Goal: Task Accomplishment & Management: Manage account settings

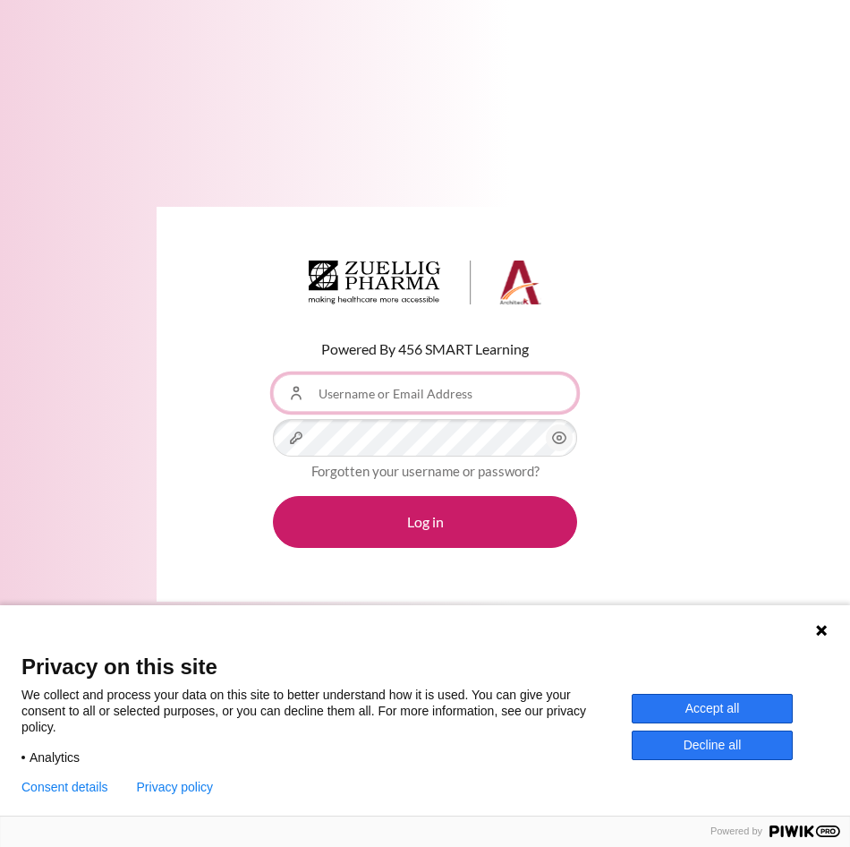
click at [417, 376] on input "Username or Email Address" at bounding box center [425, 393] width 304 height 38
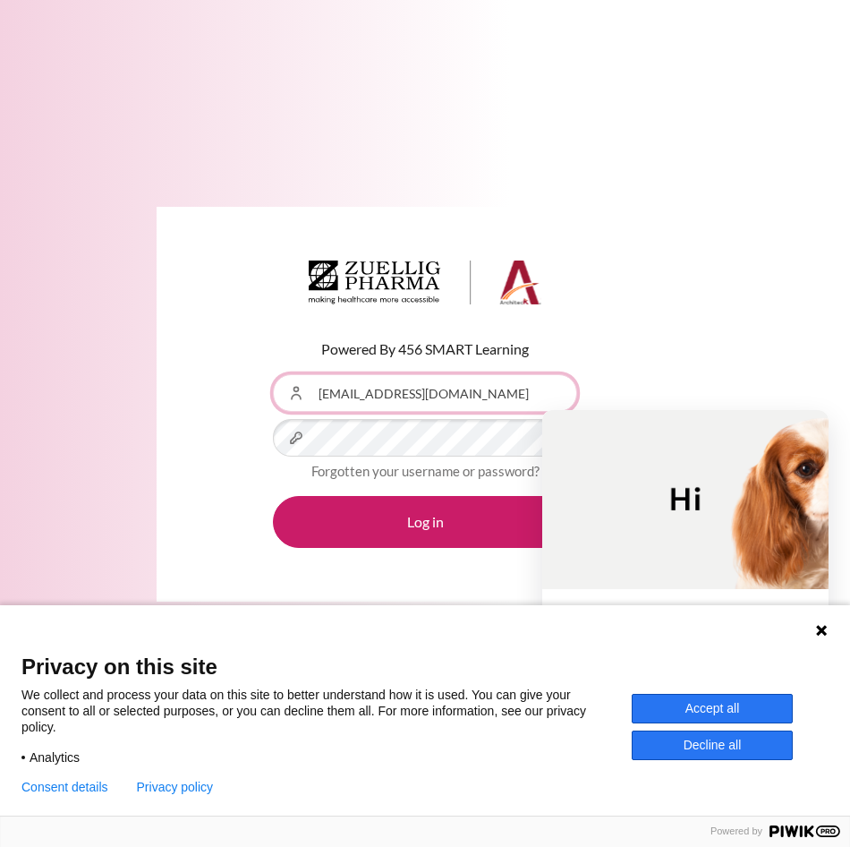
type input "[EMAIL_ADDRESS][DOMAIN_NAME]"
click at [730, 704] on button "Accept all" at bounding box center [712, 709] width 161 height 30
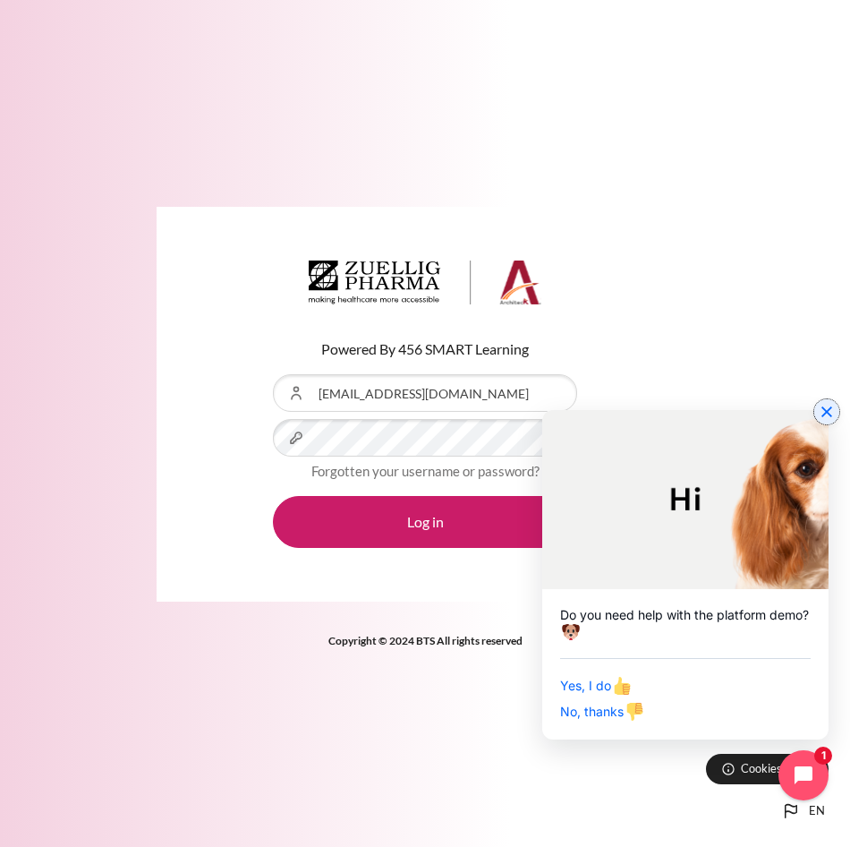
click at [827, 415] on icon "Close chat widget" at bounding box center [827, 412] width 18 height 18
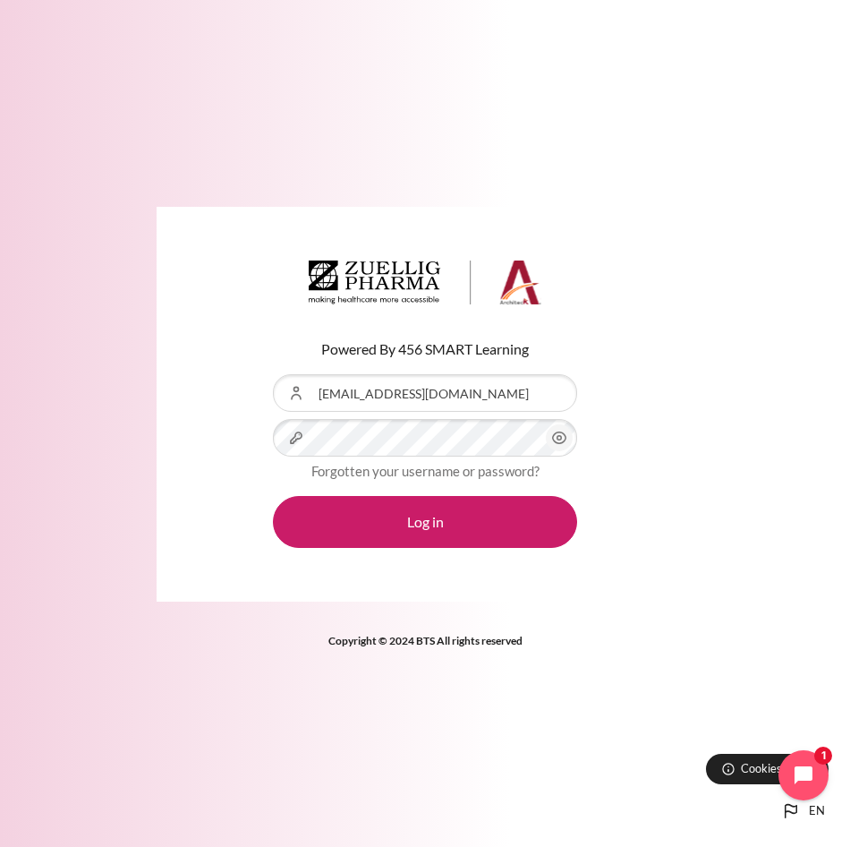
click at [555, 438] on icon "Content" at bounding box center [559, 437] width 21 height 21
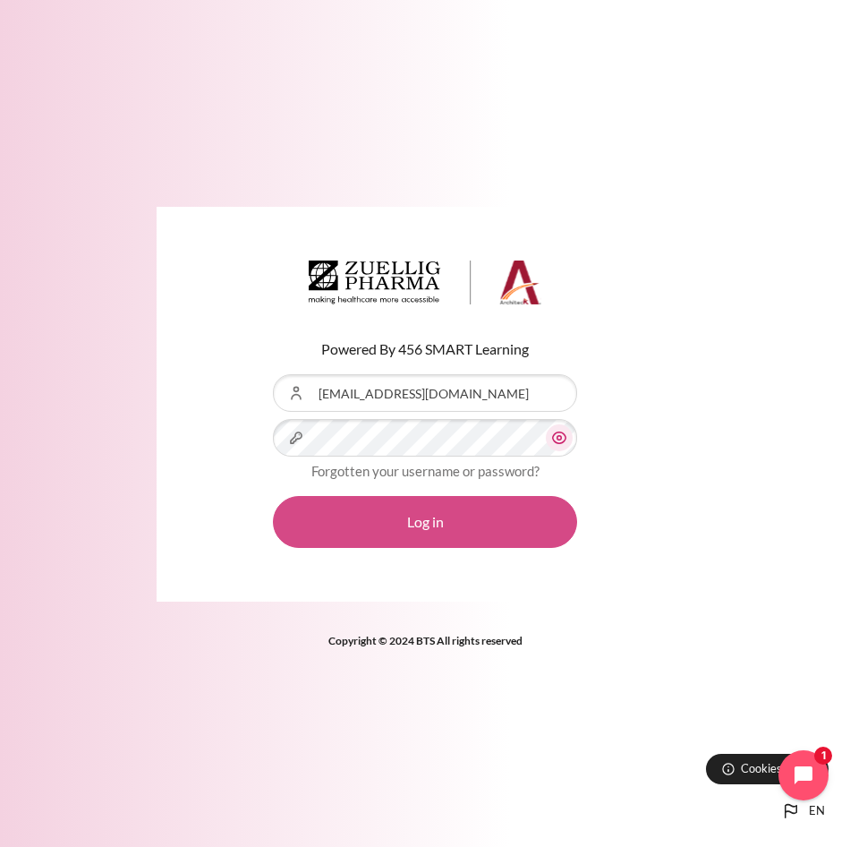
click at [486, 514] on button "Log in" at bounding box center [425, 522] width 304 height 52
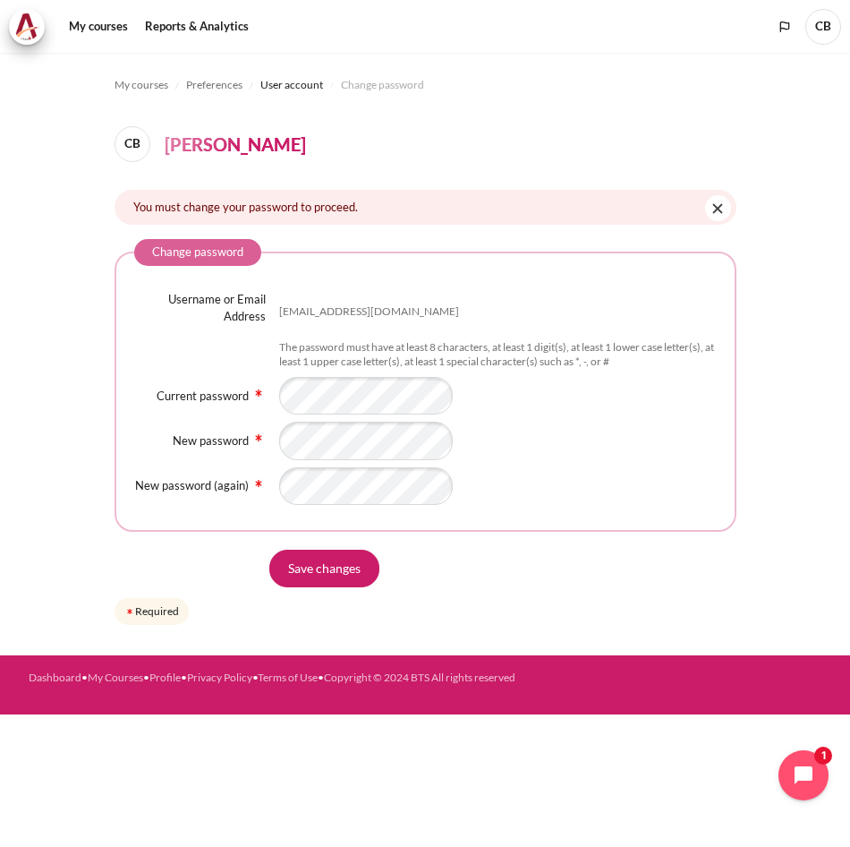
click at [583, 396] on div "Content" at bounding box center [497, 396] width 437 height 38
click at [347, 563] on input "Save changes" at bounding box center [324, 568] width 110 height 38
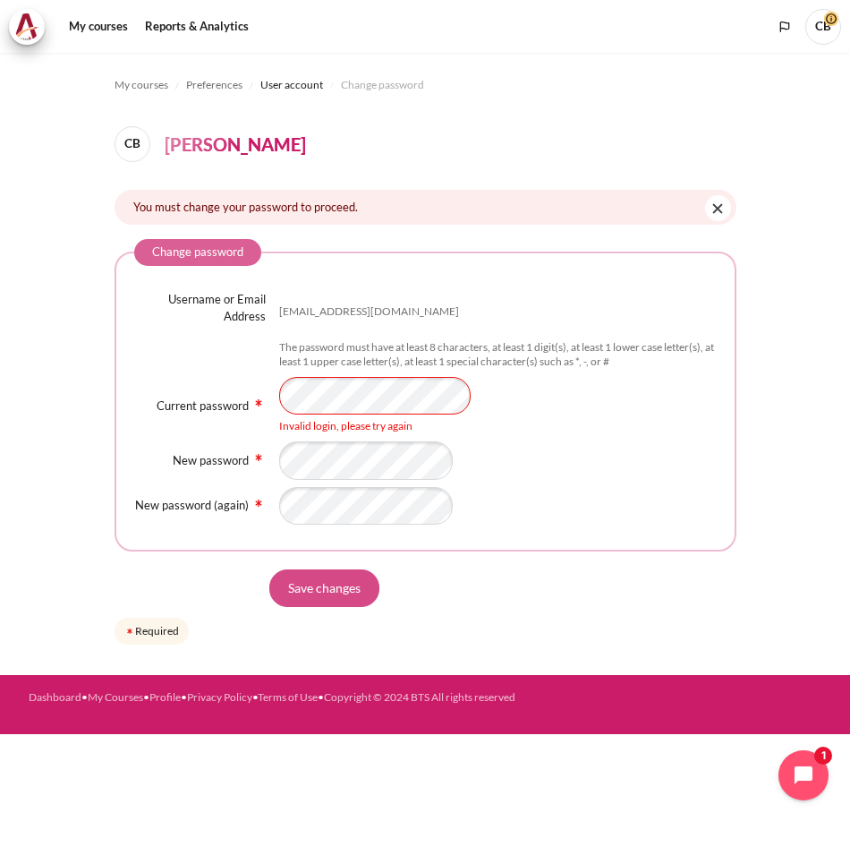
click at [331, 585] on input "Save changes" at bounding box center [324, 588] width 110 height 38
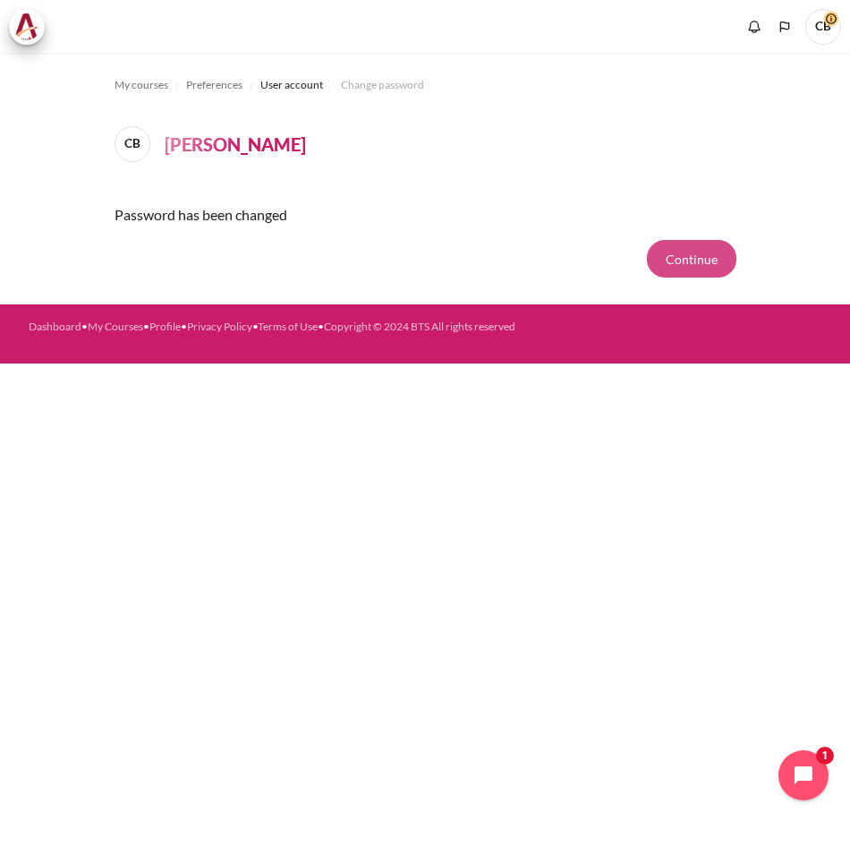
click at [712, 276] on button "Continue" at bounding box center [691, 259] width 89 height 38
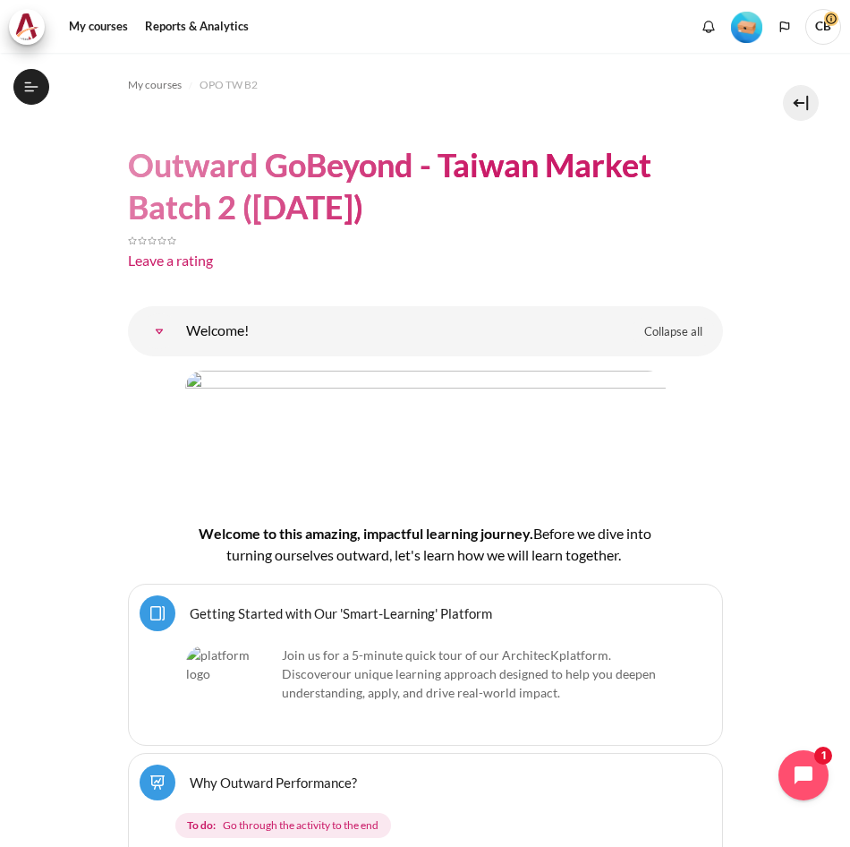
click at [813, 26] on span "CB" at bounding box center [823, 27] width 36 height 36
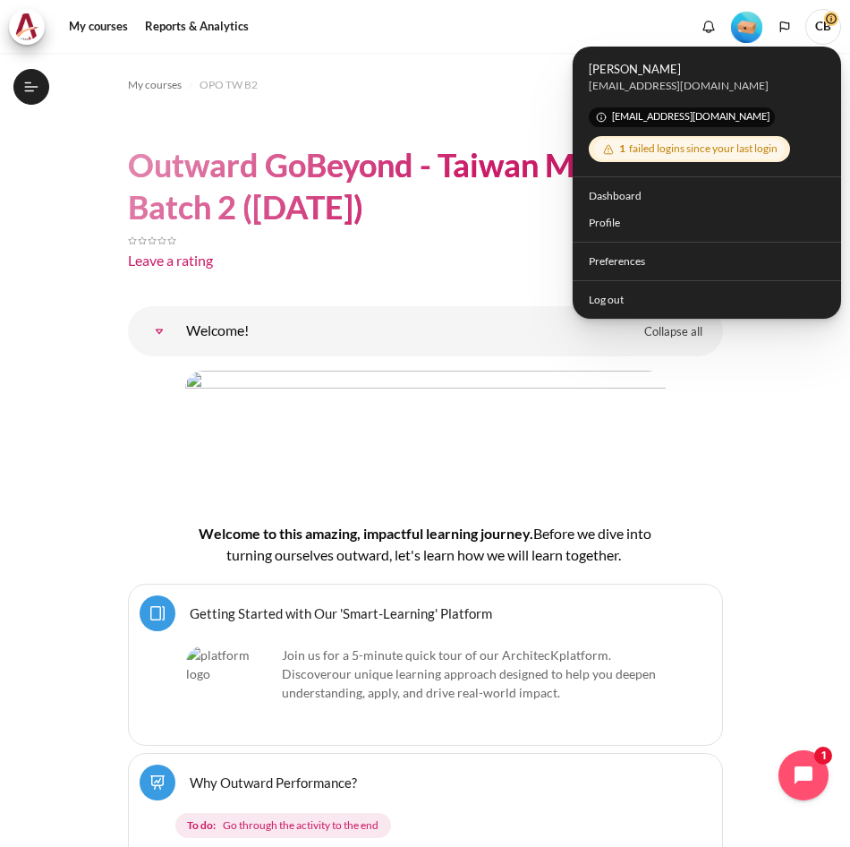
click at [748, 17] on img "Level #1" at bounding box center [746, 27] width 31 height 31
